Goal: Navigation & Orientation: Find specific page/section

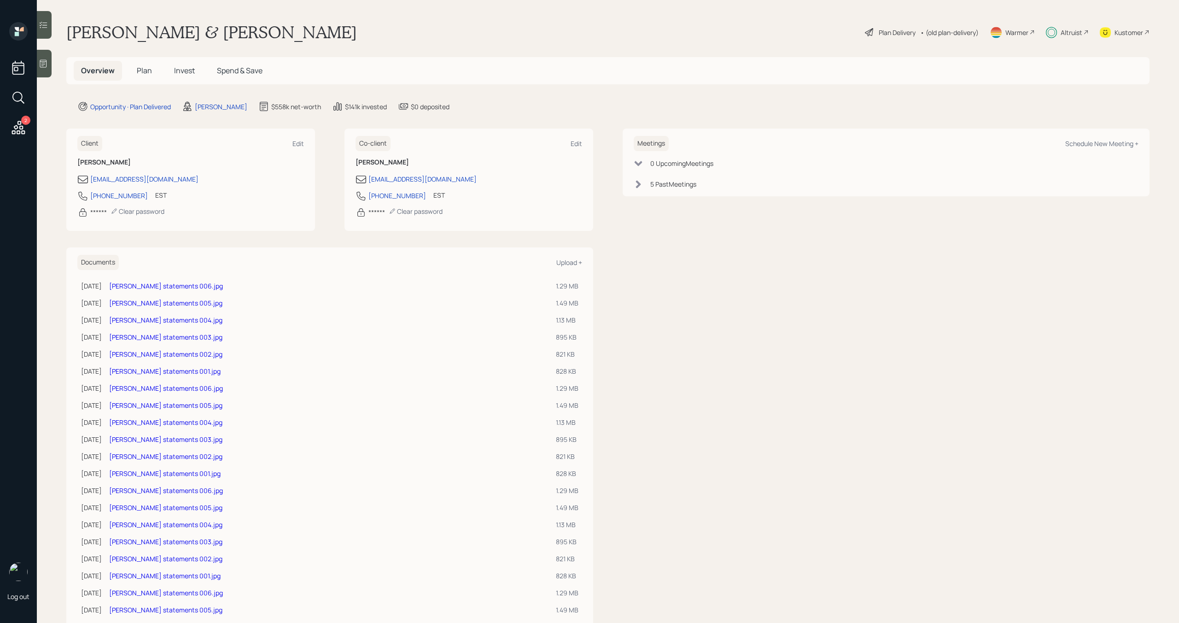
click at [252, 72] on span "Spend & Save" at bounding box center [240, 70] width 46 height 10
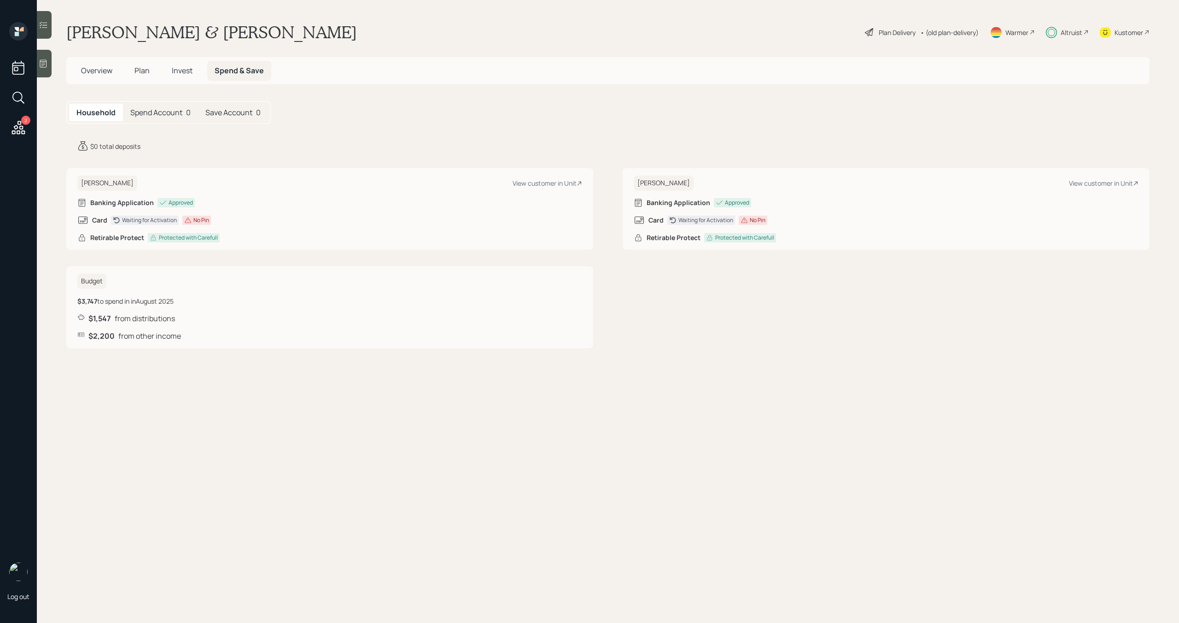
click at [236, 112] on h5 "Save Account" at bounding box center [228, 112] width 47 height 9
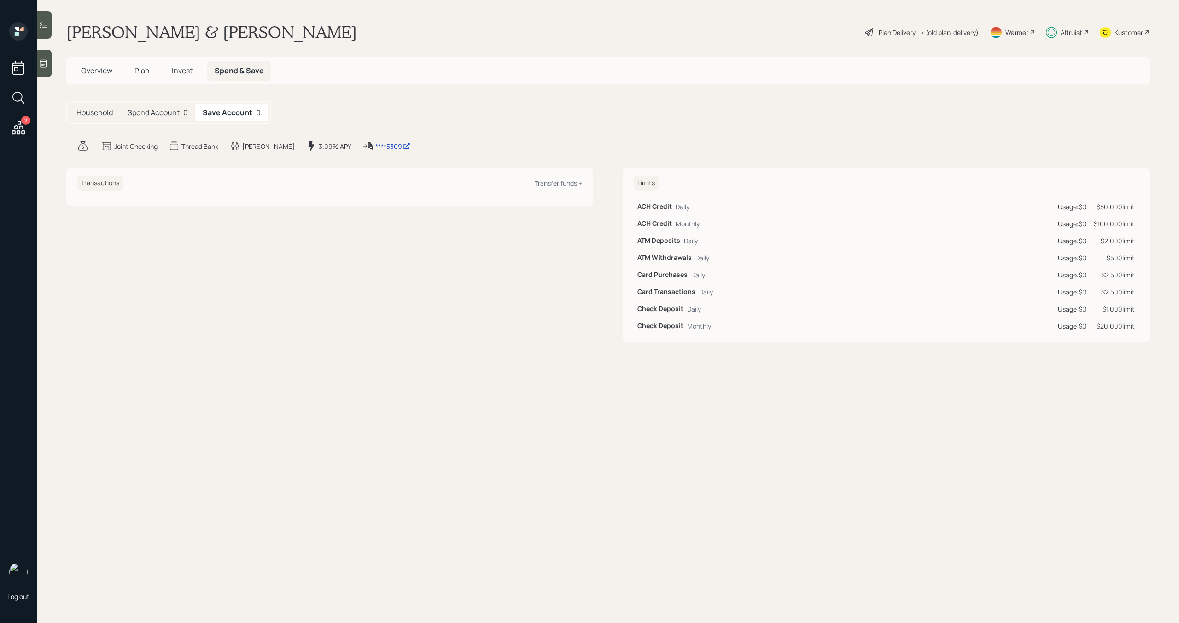
click at [173, 108] on h5 "Spend Account" at bounding box center [154, 112] width 52 height 9
click at [106, 111] on h5 "Household" at bounding box center [94, 112] width 36 height 9
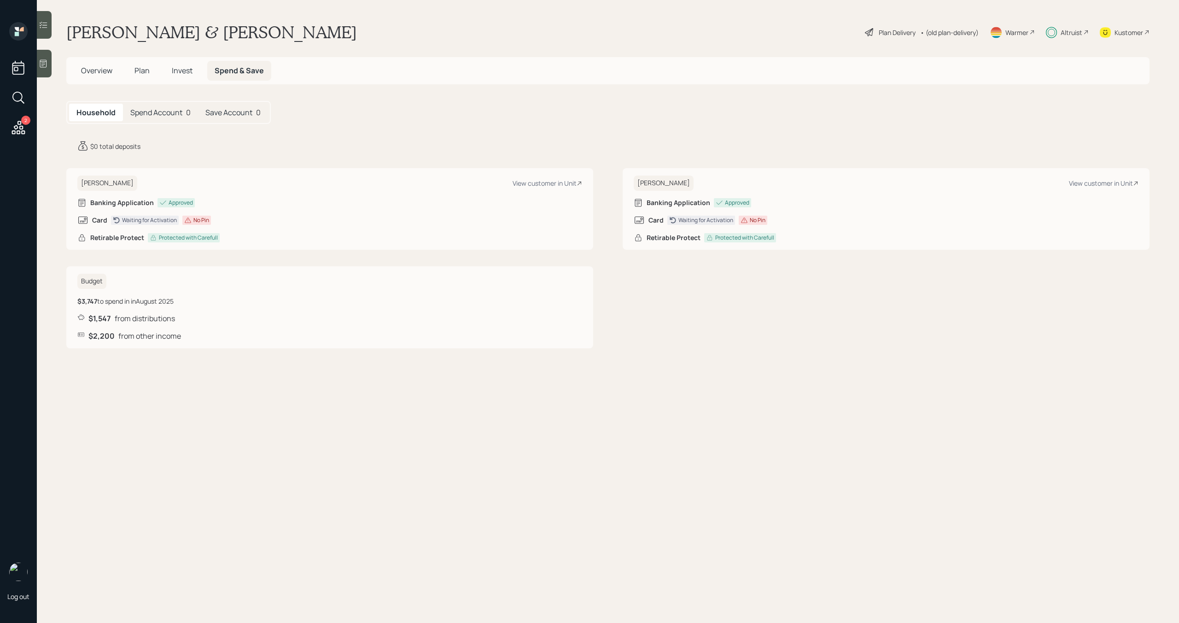
click at [104, 68] on span "Overview" at bounding box center [96, 70] width 31 height 10
